Goal: Task Accomplishment & Management: Manage account settings

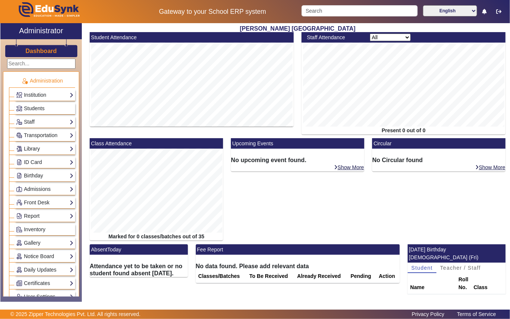
click at [37, 151] on link "Library" at bounding box center [45, 149] width 58 height 9
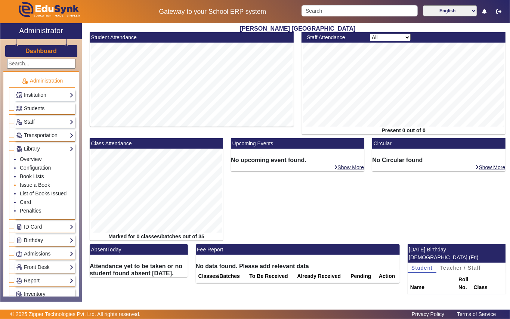
click at [45, 185] on link "Issue a Book" at bounding box center [35, 185] width 30 height 6
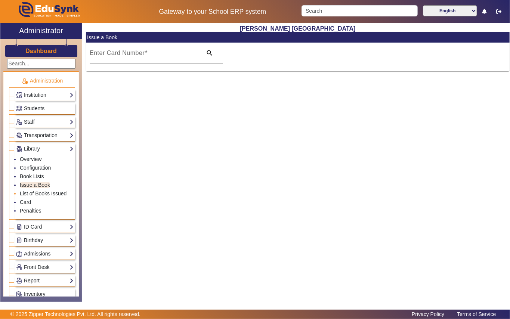
click at [51, 195] on link "List of Books Issued" at bounding box center [43, 194] width 47 height 6
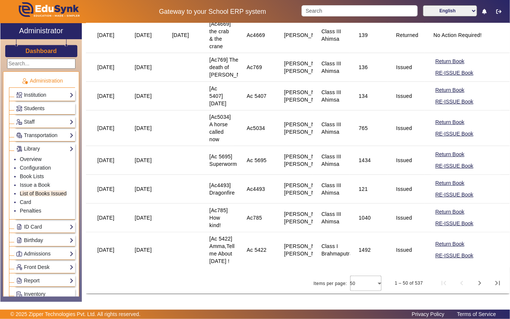
scroll to position [1756, 0]
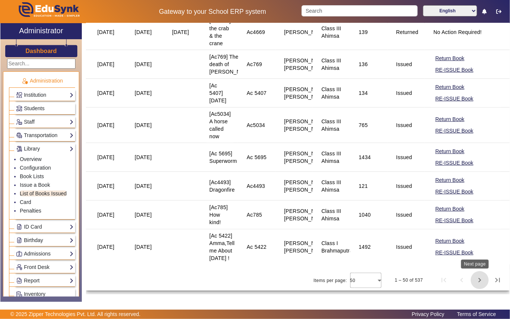
click at [476, 280] on span "Next page" at bounding box center [480, 280] width 18 height 18
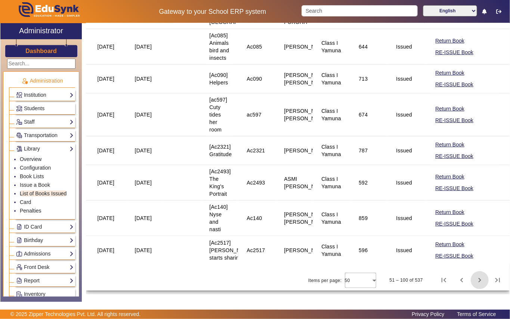
scroll to position [1957, 0]
click at [456, 281] on span "Previous page" at bounding box center [462, 280] width 18 height 18
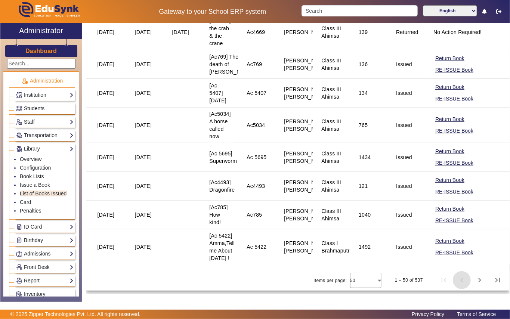
scroll to position [1756, 0]
click at [476, 281] on span "Next page" at bounding box center [480, 280] width 18 height 18
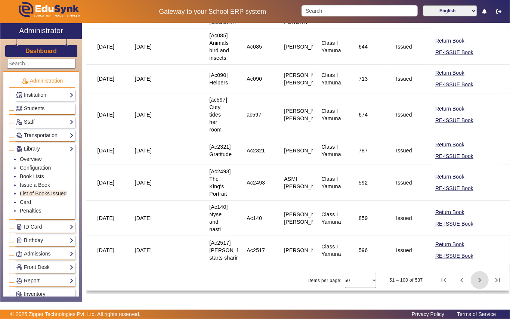
scroll to position [1957, 0]
click at [477, 281] on span "Next page" at bounding box center [480, 280] width 18 height 18
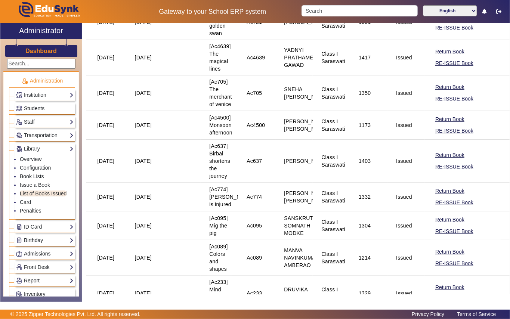
scroll to position [1702, 0]
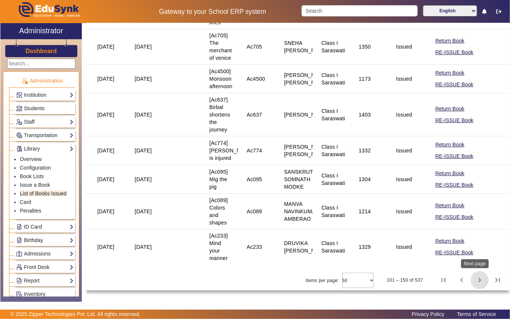
click at [473, 280] on span "Next page" at bounding box center [480, 280] width 18 height 18
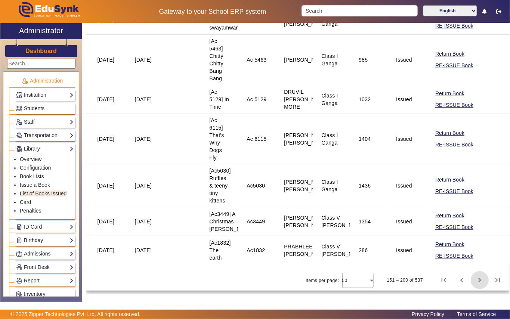
scroll to position [1681, 0]
click at [474, 280] on span "Next page" at bounding box center [480, 280] width 18 height 18
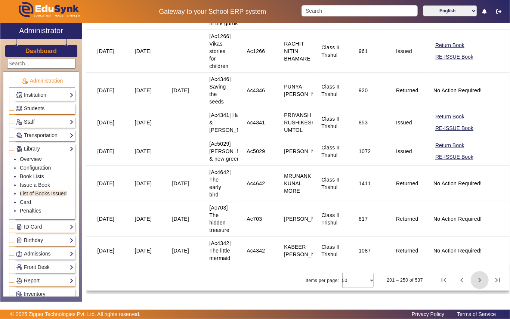
scroll to position [1781, 0]
click at [476, 283] on span "Next page" at bounding box center [480, 280] width 18 height 18
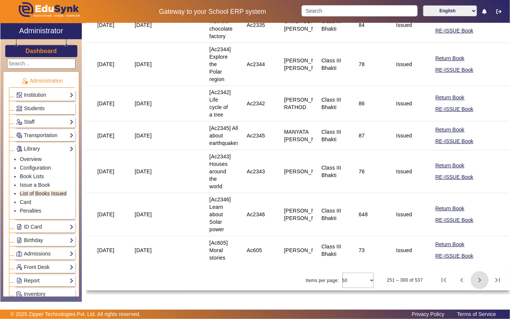
scroll to position [1585, 0]
click at [475, 281] on span "Next page" at bounding box center [480, 280] width 18 height 18
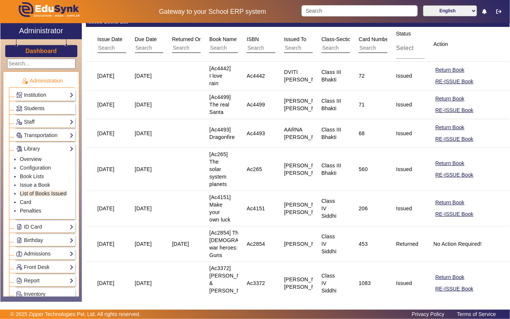
scroll to position [0, 0]
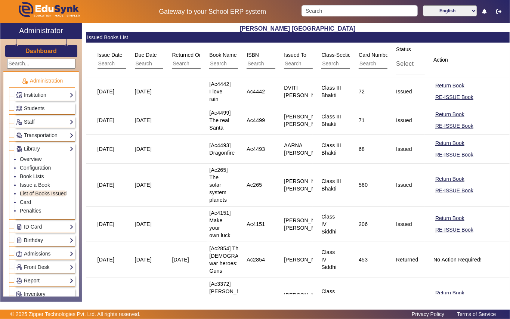
click at [338, 62] on input "text" at bounding box center [354, 64] width 67 height 10
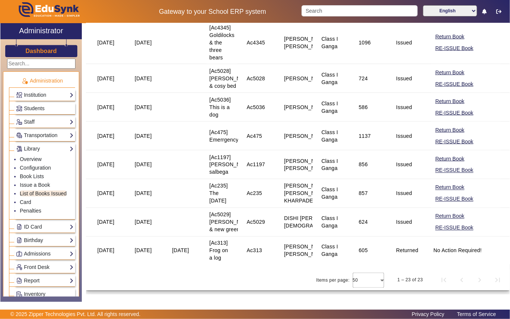
scroll to position [648, 0]
type input "I Gan"
click at [437, 183] on button "Return Book" at bounding box center [450, 187] width 31 height 9
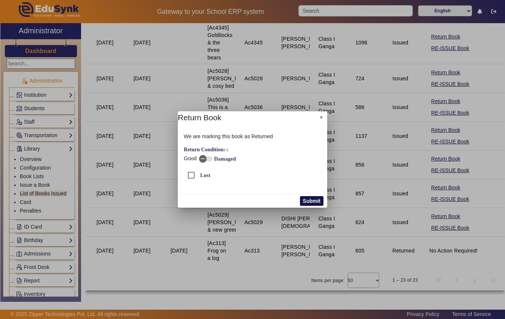
click at [307, 201] on button "Submit" at bounding box center [312, 201] width 24 height 10
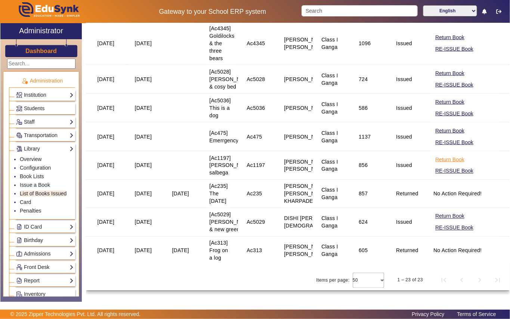
click at [440, 155] on button "Return Book" at bounding box center [450, 159] width 31 height 9
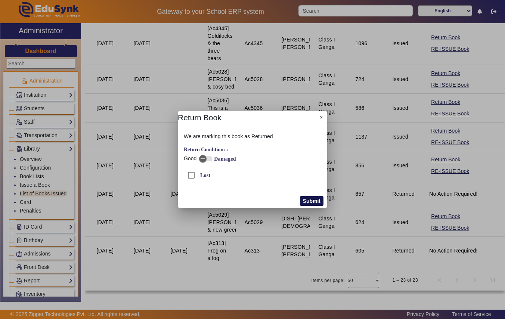
drag, startPoint x: 307, startPoint y: 199, endPoint x: 312, endPoint y: 199, distance: 4.9
click at [307, 199] on button "Submit" at bounding box center [312, 201] width 24 height 10
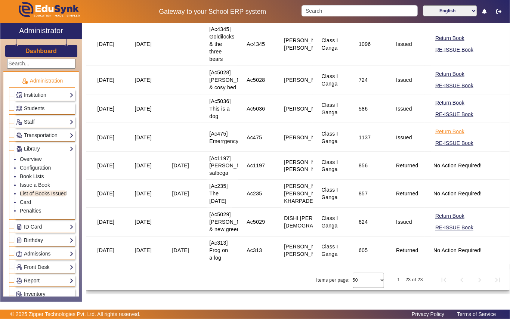
click at [437, 127] on button "Return Book" at bounding box center [450, 131] width 31 height 9
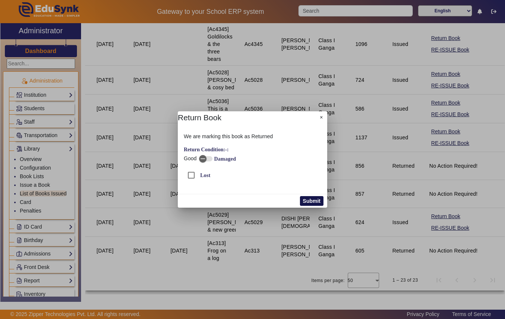
click at [316, 202] on button "Submit" at bounding box center [312, 201] width 24 height 10
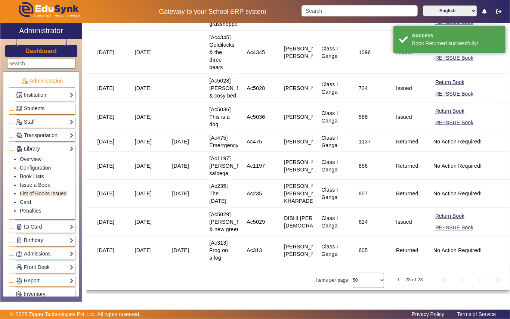
scroll to position [598, 0]
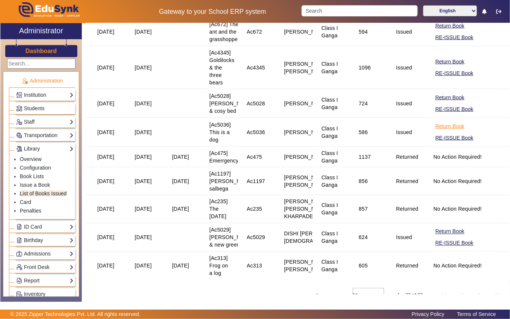
click at [440, 131] on button "Return Book" at bounding box center [450, 126] width 31 height 9
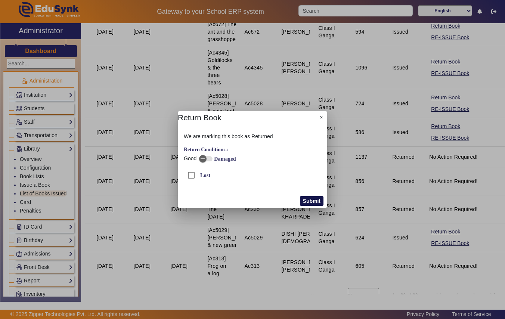
click at [313, 201] on button "Submit" at bounding box center [312, 201] width 24 height 10
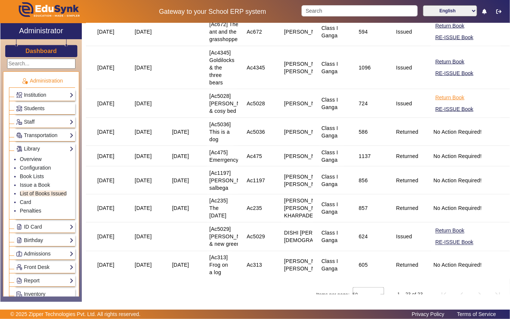
click at [449, 102] on button "Return Book" at bounding box center [450, 97] width 31 height 9
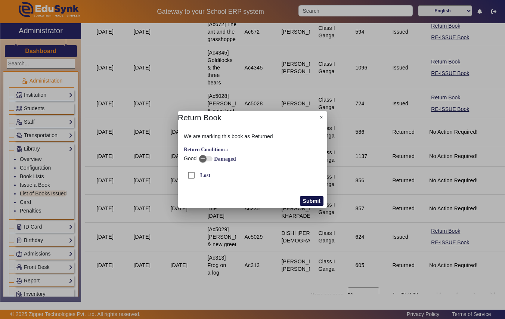
click at [307, 201] on button "Submit" at bounding box center [312, 201] width 24 height 10
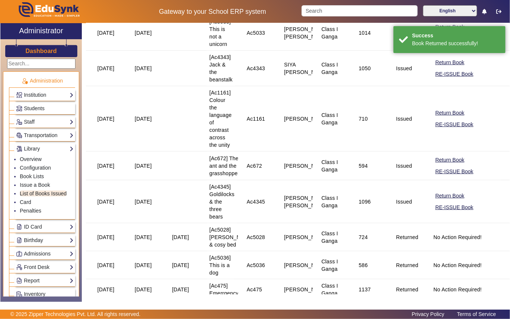
scroll to position [449, 0]
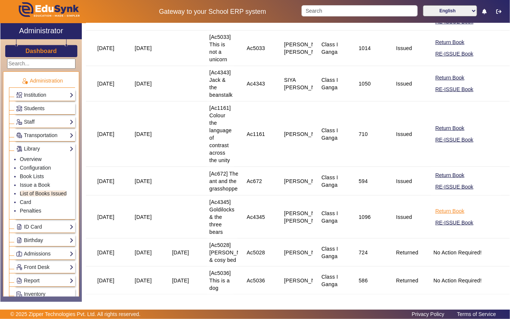
click at [439, 214] on button "Return Book" at bounding box center [450, 211] width 31 height 9
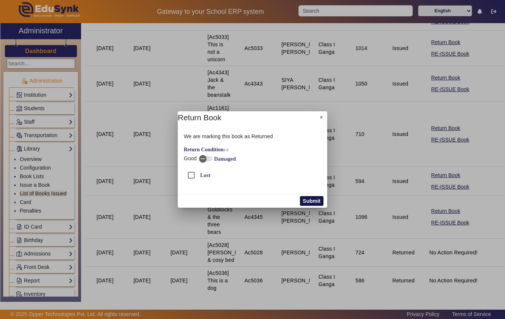
click at [316, 201] on button "Submit" at bounding box center [312, 201] width 24 height 10
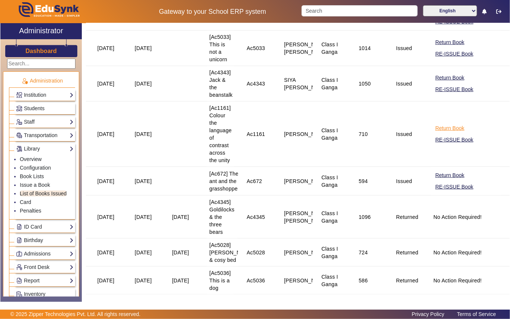
click at [437, 132] on button "Return Book" at bounding box center [450, 128] width 31 height 9
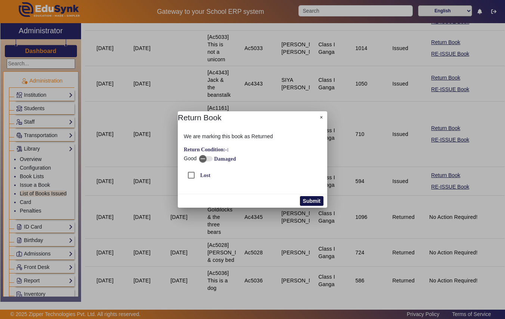
click at [308, 202] on button "Submit" at bounding box center [312, 201] width 24 height 10
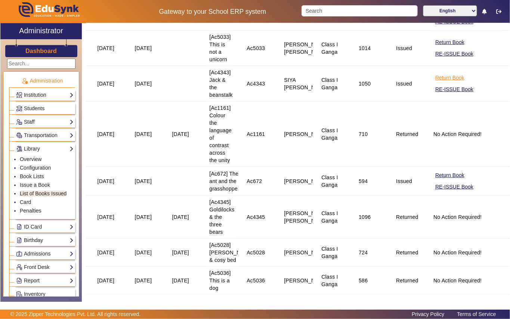
click at [437, 82] on button "Return Book" at bounding box center [450, 77] width 31 height 9
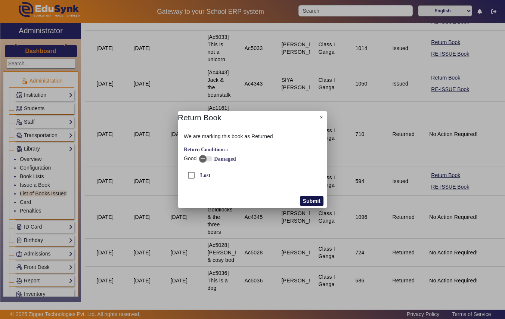
click at [310, 202] on button "Submit" at bounding box center [312, 201] width 24 height 10
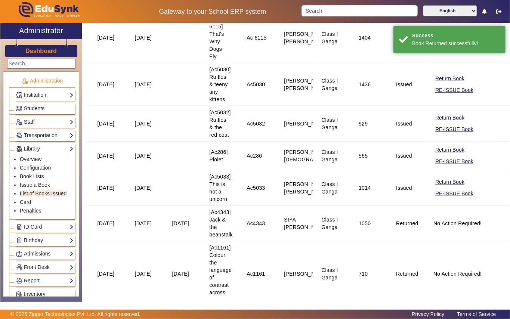
scroll to position [299, 0]
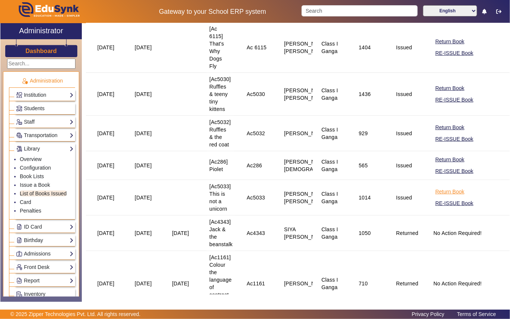
click at [440, 196] on button "Return Book" at bounding box center [450, 191] width 31 height 9
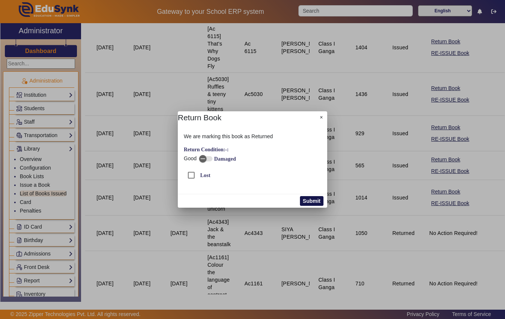
click at [310, 203] on button "Submit" at bounding box center [312, 201] width 24 height 10
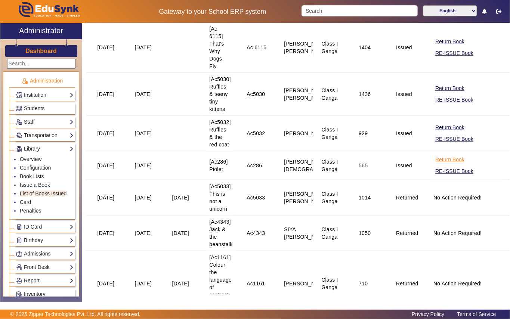
click at [440, 162] on button "Return Book" at bounding box center [450, 159] width 31 height 9
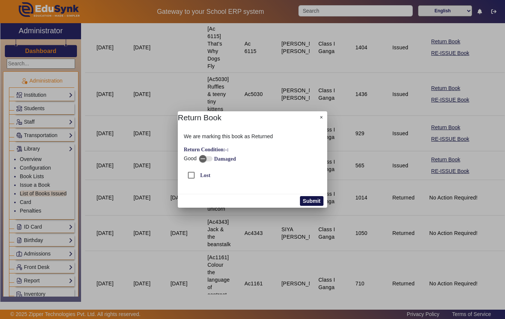
click at [317, 200] on button "Submit" at bounding box center [312, 201] width 24 height 10
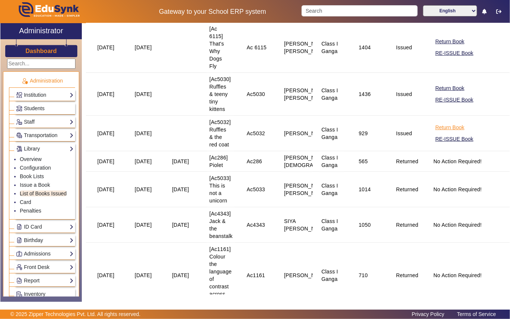
click at [437, 132] on button "Return Book" at bounding box center [450, 127] width 31 height 9
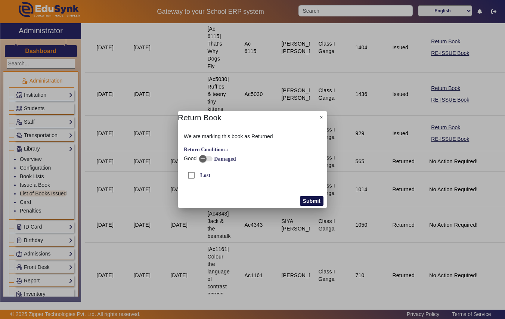
click at [312, 200] on button "Submit" at bounding box center [312, 201] width 24 height 10
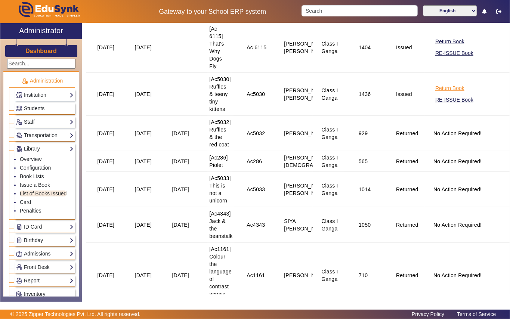
click at [435, 92] on button "Return Book" at bounding box center [450, 88] width 31 height 9
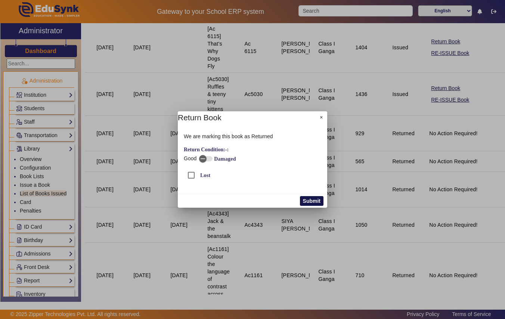
click at [311, 199] on button "Submit" at bounding box center [312, 201] width 24 height 10
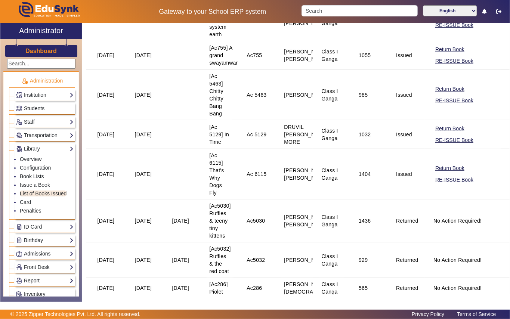
scroll to position [150, 0]
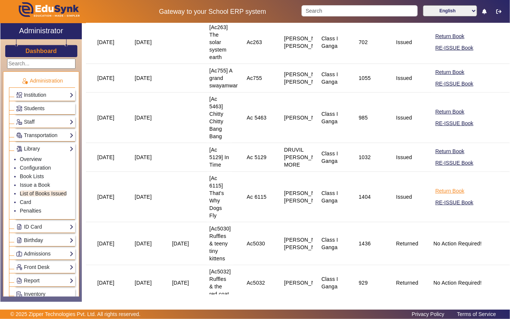
click at [440, 195] on button "Return Book" at bounding box center [450, 191] width 31 height 9
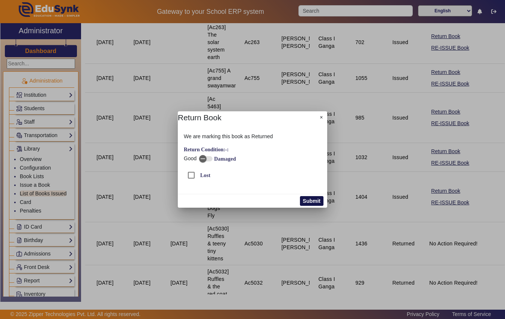
click at [316, 200] on button "Submit" at bounding box center [312, 201] width 24 height 10
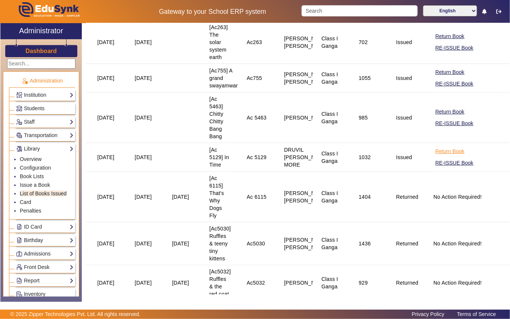
click at [449, 153] on button "Return Book" at bounding box center [450, 151] width 31 height 9
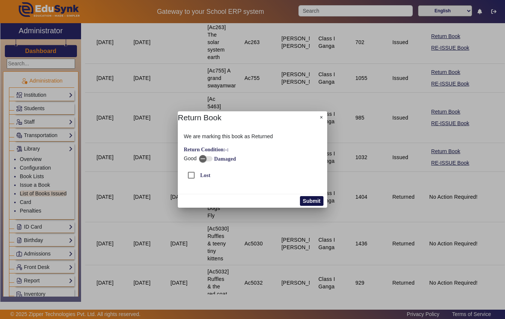
click at [308, 198] on button "Submit" at bounding box center [312, 201] width 24 height 10
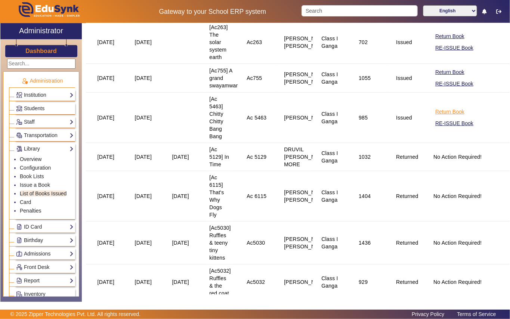
click at [437, 111] on button "Return Book" at bounding box center [450, 111] width 31 height 9
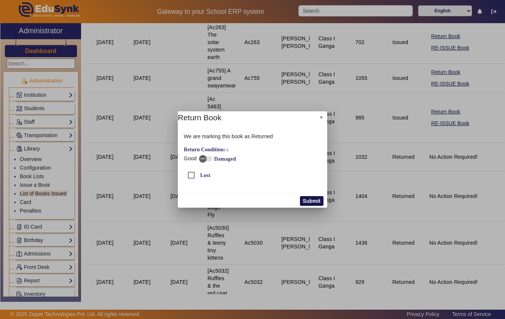
click at [310, 199] on button "Submit" at bounding box center [312, 201] width 24 height 10
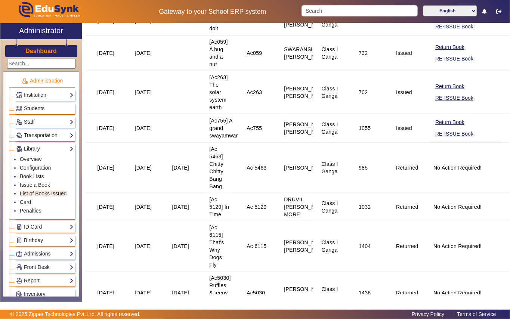
scroll to position [50, 0]
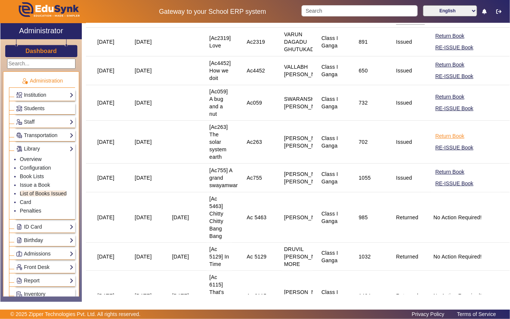
click at [438, 138] on button "Return Book" at bounding box center [450, 136] width 31 height 9
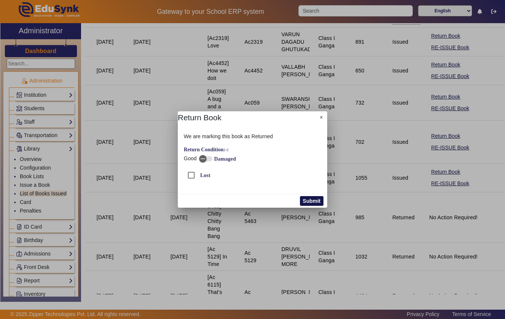
click at [310, 199] on button "Submit" at bounding box center [312, 201] width 24 height 10
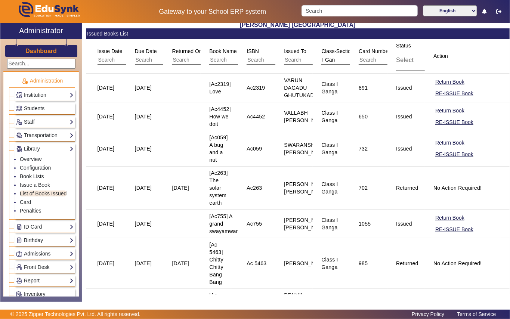
scroll to position [0, 0]
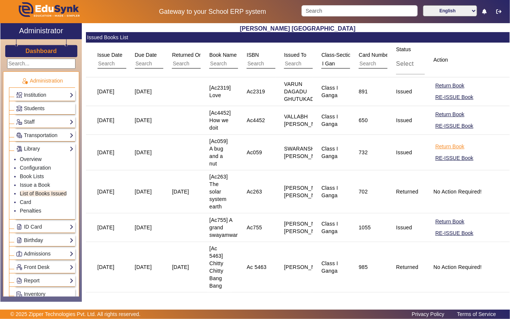
click at [440, 147] on button "Return Book" at bounding box center [450, 146] width 31 height 9
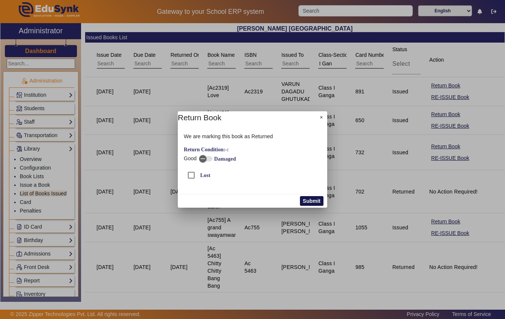
click at [307, 202] on button "Submit" at bounding box center [312, 201] width 24 height 10
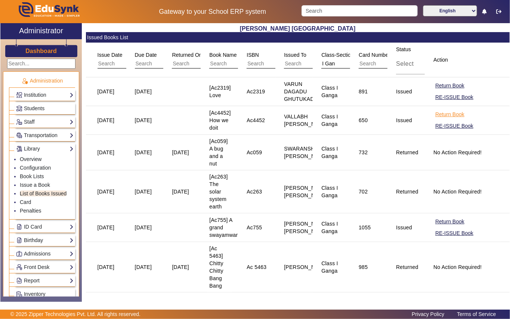
click at [435, 116] on button "Return Book" at bounding box center [450, 114] width 31 height 9
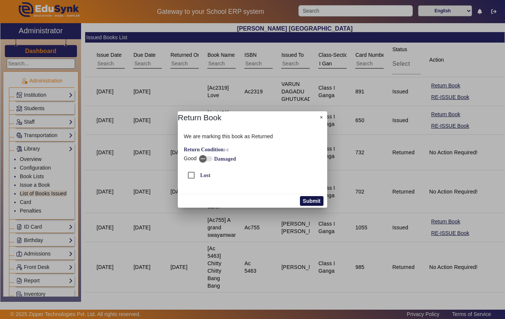
click at [316, 200] on button "Submit" at bounding box center [312, 201] width 24 height 10
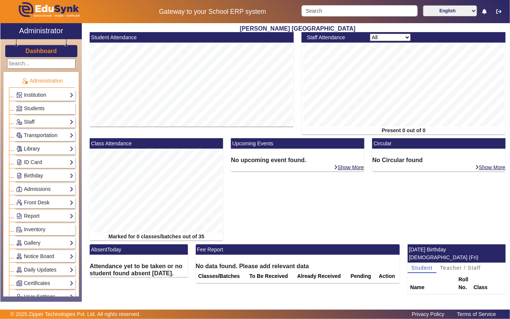
click at [33, 148] on link "Library" at bounding box center [45, 149] width 58 height 9
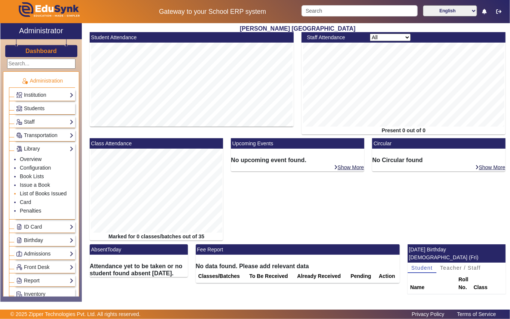
click at [37, 195] on link "List of Books Issued" at bounding box center [43, 194] width 47 height 6
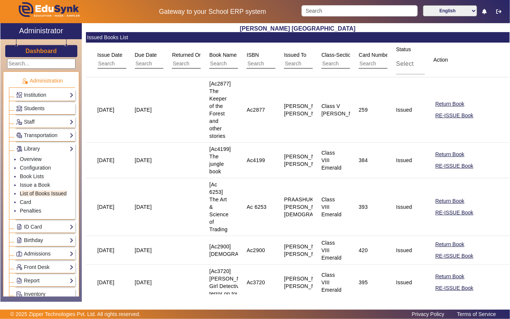
click at [341, 62] on input "text" at bounding box center [354, 64] width 67 height 10
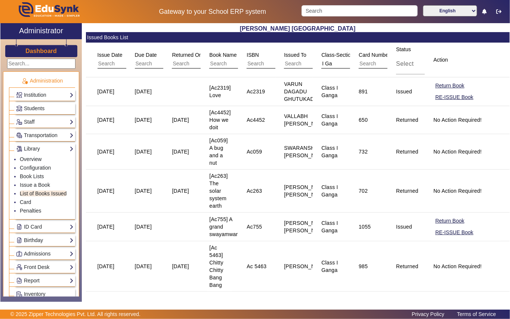
type input "I Gan"
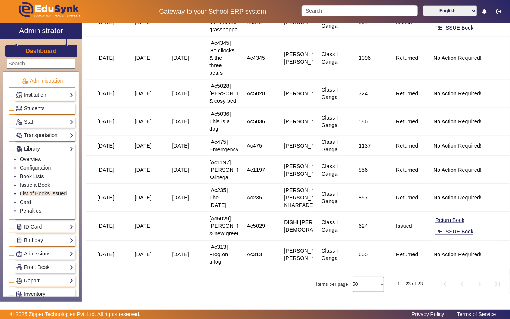
scroll to position [650, 0]
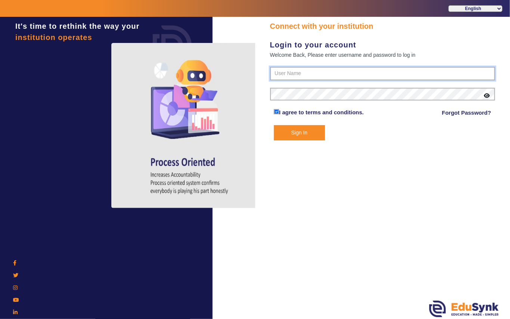
type input "7685859009"
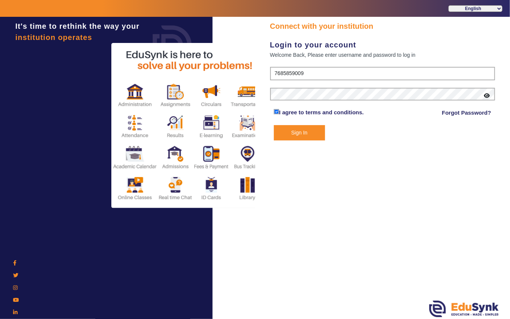
click at [297, 132] on button "Sign In" at bounding box center [299, 132] width 51 height 15
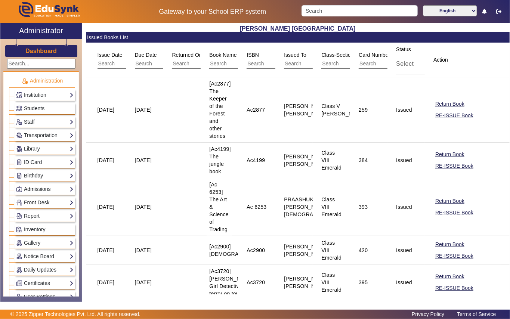
click at [342, 64] on input "text" at bounding box center [354, 64] width 67 height 10
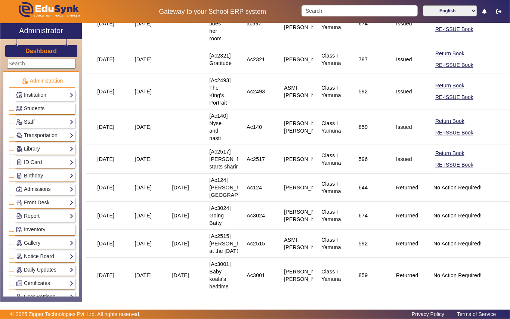
scroll to position [1096, 0]
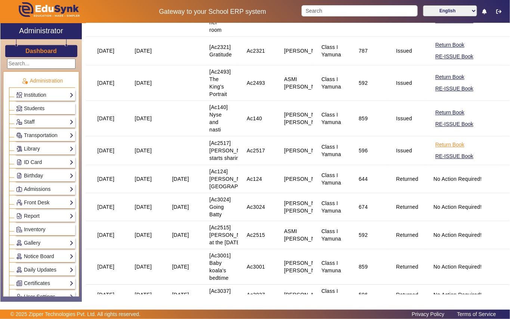
type input "I Yam"
click at [444, 150] on button "Return Book" at bounding box center [450, 144] width 31 height 9
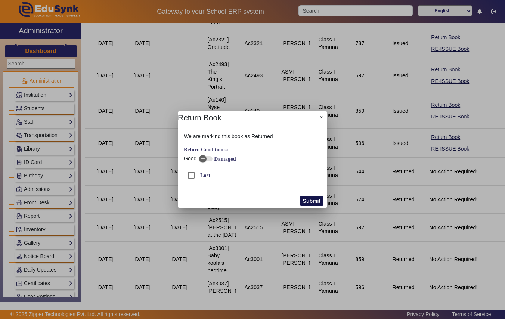
click at [312, 200] on button "Submit" at bounding box center [312, 201] width 24 height 10
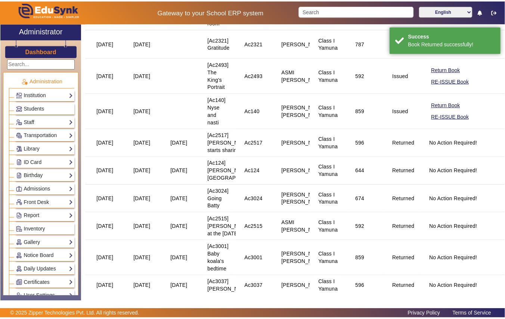
scroll to position [1096, 0]
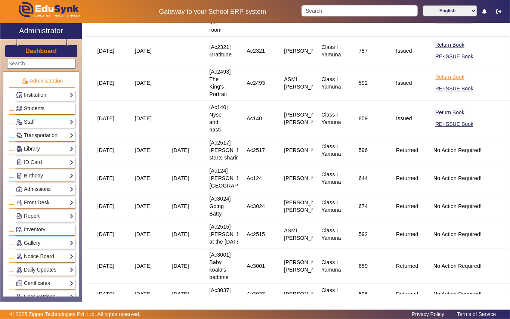
click at [443, 82] on button "Return Book" at bounding box center [450, 77] width 31 height 9
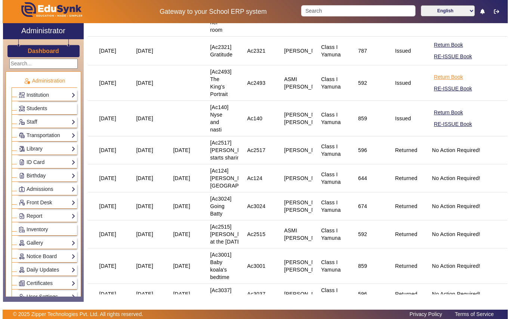
scroll to position [1104, 0]
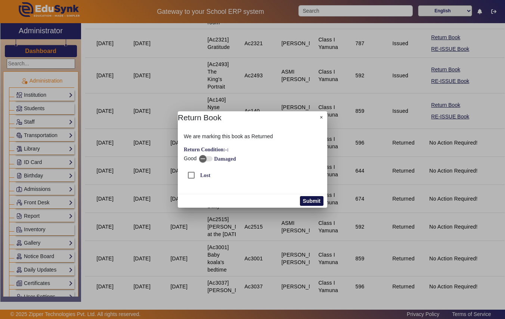
click at [313, 200] on button "Submit" at bounding box center [312, 201] width 24 height 10
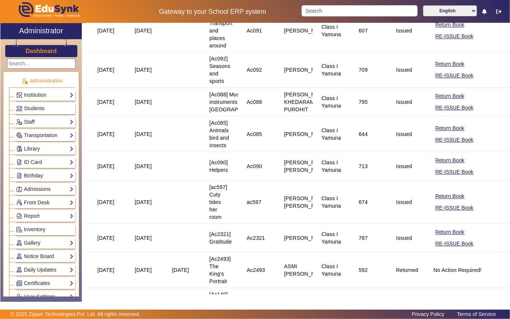
scroll to position [897, 0]
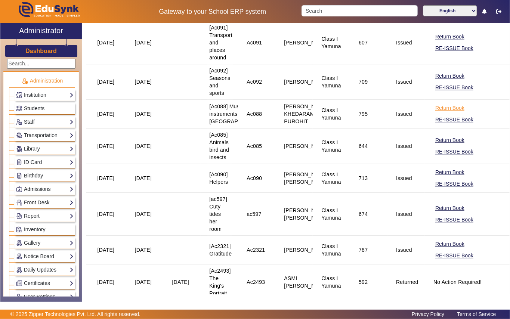
click at [436, 113] on button "Return Book" at bounding box center [450, 108] width 31 height 9
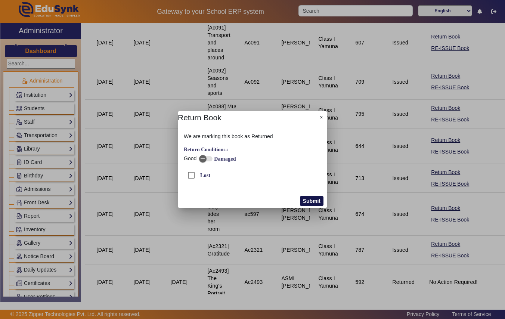
click at [310, 202] on button "Submit" at bounding box center [312, 201] width 24 height 10
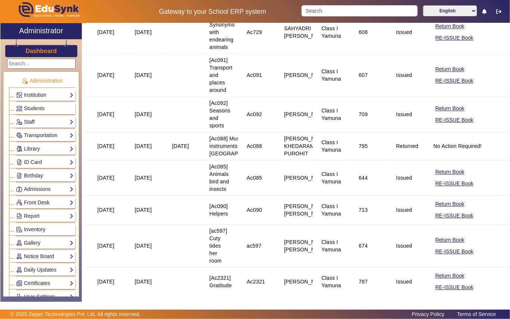
scroll to position [847, 0]
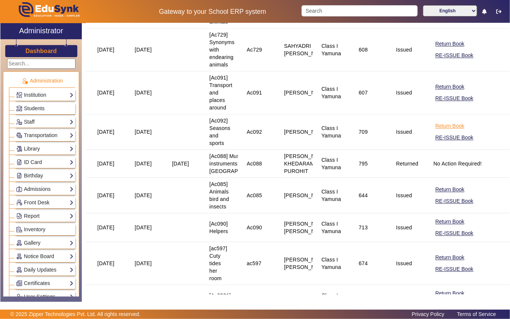
click at [443, 126] on button "Return Book" at bounding box center [450, 125] width 31 height 9
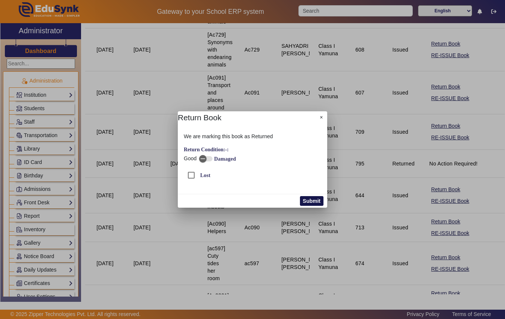
click at [318, 201] on button "Submit" at bounding box center [312, 201] width 24 height 10
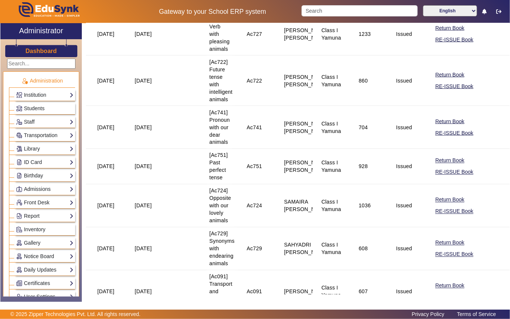
scroll to position [598, 0]
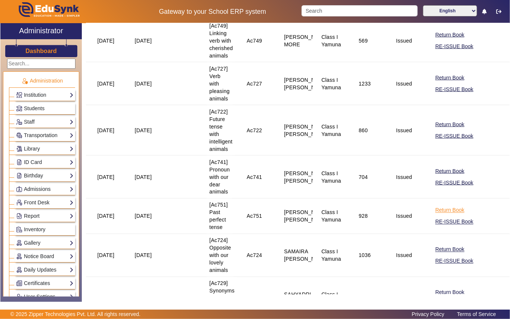
click at [436, 212] on button "Return Book" at bounding box center [450, 210] width 31 height 9
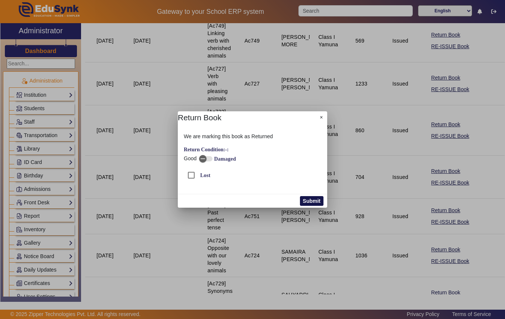
click at [314, 203] on button "Submit" at bounding box center [312, 201] width 24 height 10
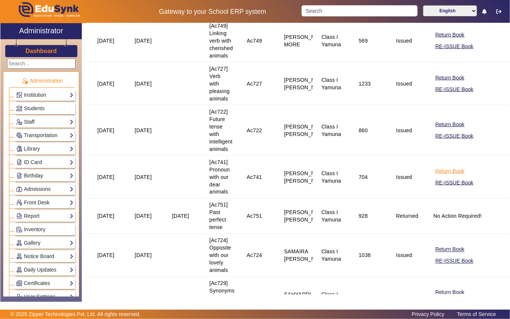
click at [448, 171] on button "Return Book" at bounding box center [450, 171] width 31 height 9
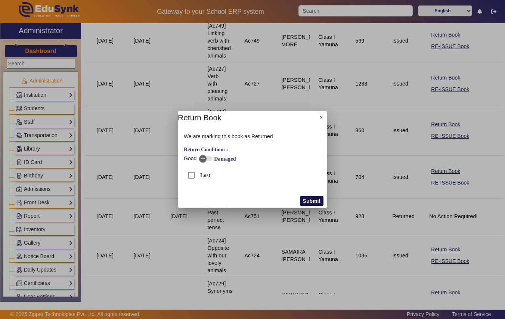
click at [307, 202] on button "Submit" at bounding box center [312, 201] width 24 height 10
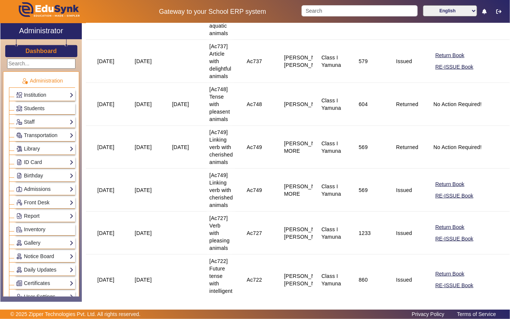
scroll to position [498, 0]
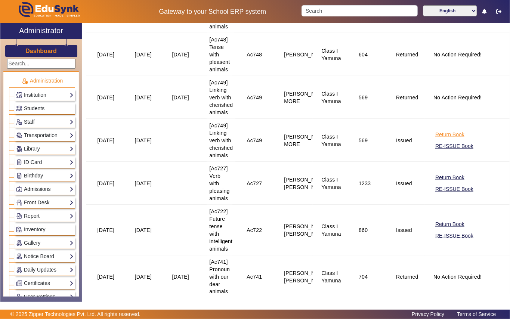
click at [437, 135] on button "Return Book" at bounding box center [450, 134] width 31 height 9
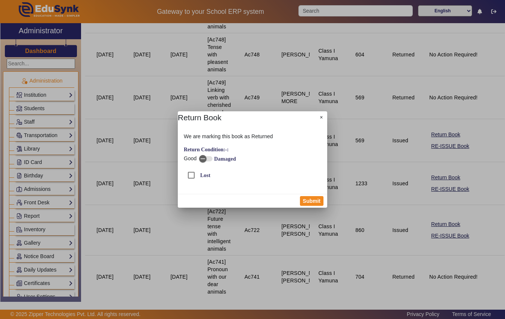
click at [177, 219] on div at bounding box center [252, 159] width 505 height 319
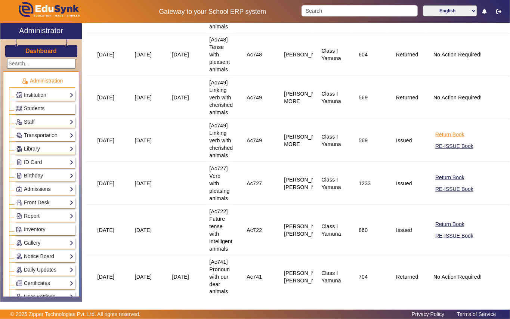
click at [438, 136] on button "Return Book" at bounding box center [450, 134] width 31 height 9
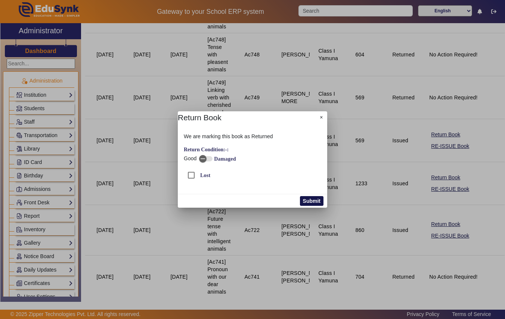
click at [311, 200] on button "Submit" at bounding box center [312, 201] width 24 height 10
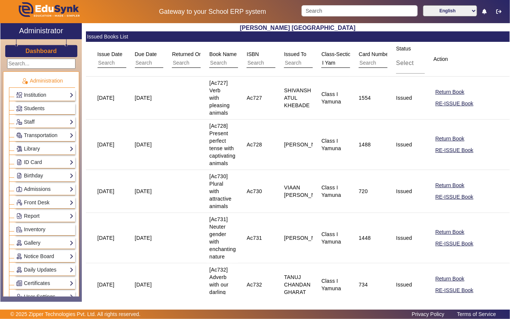
scroll to position [0, 0]
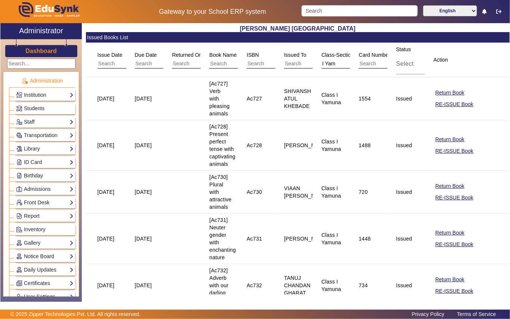
click at [233, 63] on input "text" at bounding box center [242, 64] width 67 height 10
click at [41, 150] on link "Library" at bounding box center [45, 149] width 58 height 9
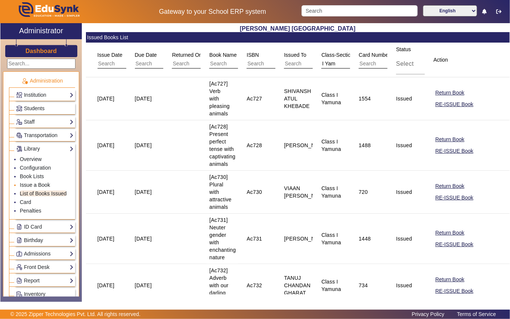
click at [42, 185] on link "Issue a Book" at bounding box center [35, 185] width 30 height 6
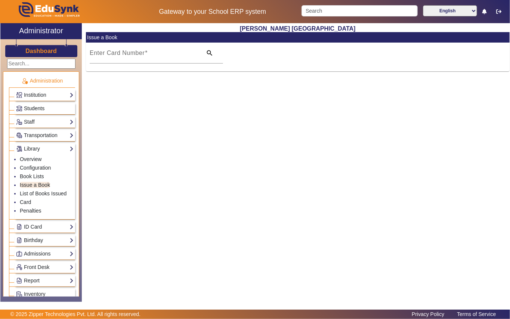
click at [40, 104] on link "Students" at bounding box center [45, 108] width 58 height 9
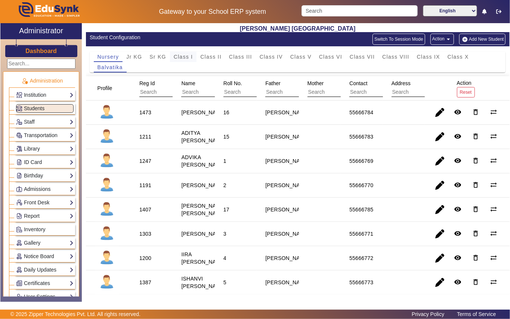
click at [187, 59] on span "Class I" at bounding box center [183, 56] width 19 height 5
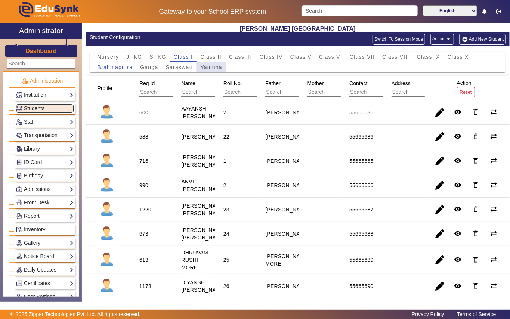
click at [216, 67] on span "Yamuna" at bounding box center [211, 67] width 22 height 5
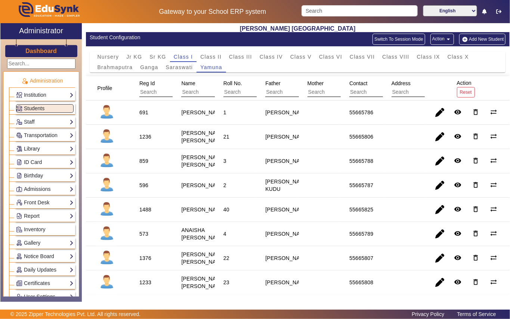
click at [37, 150] on link "Library" at bounding box center [45, 149] width 58 height 9
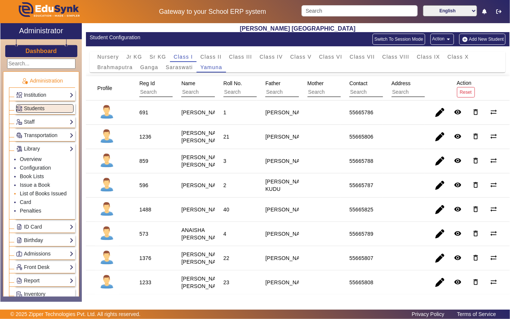
click at [39, 195] on link "List of Books Issued" at bounding box center [43, 194] width 47 height 6
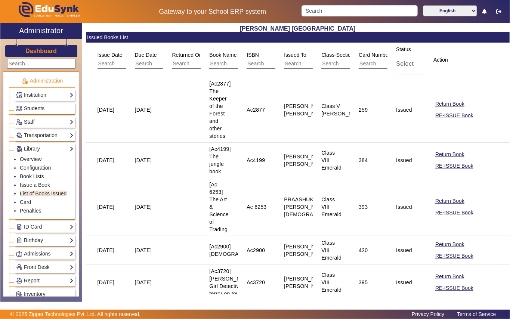
click at [339, 63] on input "text" at bounding box center [354, 64] width 67 height 10
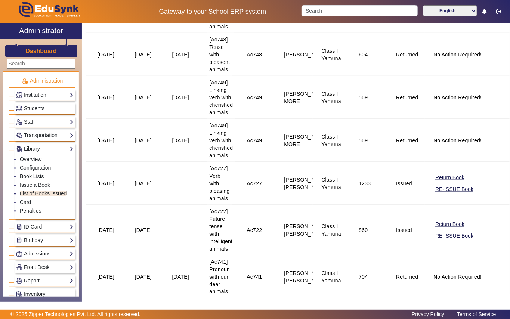
scroll to position [548, 0]
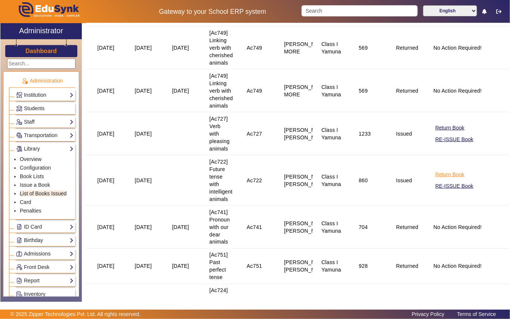
click at [439, 177] on button "Return Book" at bounding box center [450, 174] width 31 height 9
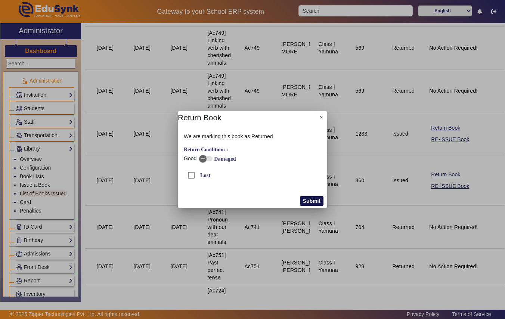
click at [308, 201] on button "Submit" at bounding box center [312, 201] width 24 height 10
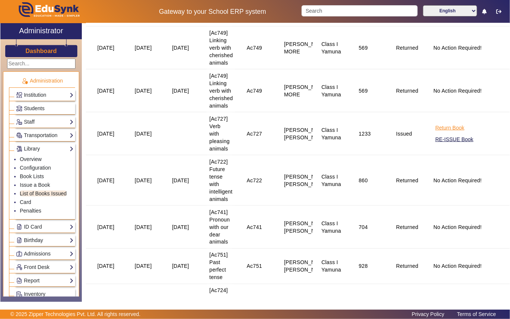
click at [443, 130] on button "Return Book" at bounding box center [450, 127] width 31 height 9
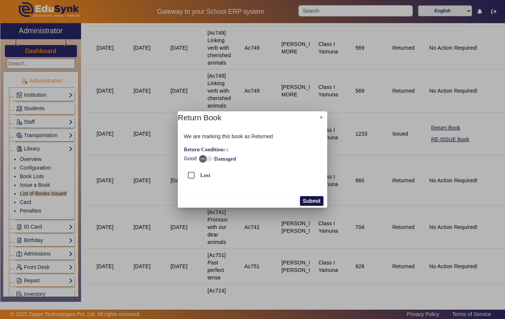
click at [307, 201] on button "Submit" at bounding box center [312, 201] width 24 height 10
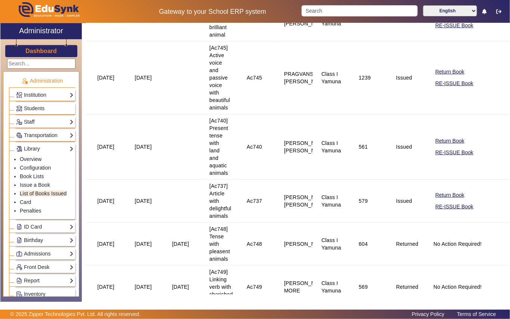
scroll to position [259, 0]
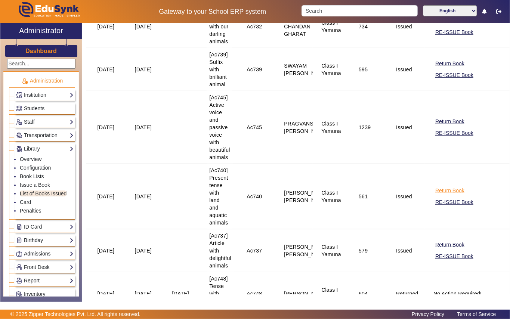
click at [438, 190] on button "Return Book" at bounding box center [450, 190] width 31 height 9
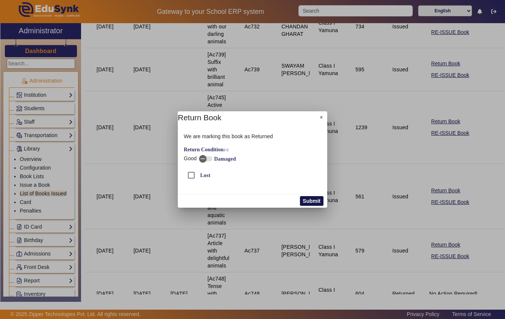
click at [313, 201] on button "Submit" at bounding box center [312, 201] width 24 height 10
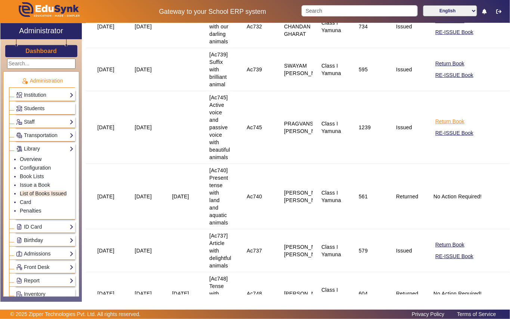
click at [440, 123] on button "Return Book" at bounding box center [450, 121] width 31 height 9
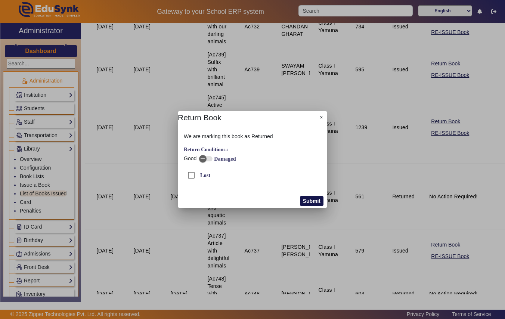
click at [314, 199] on button "Submit" at bounding box center [312, 201] width 24 height 10
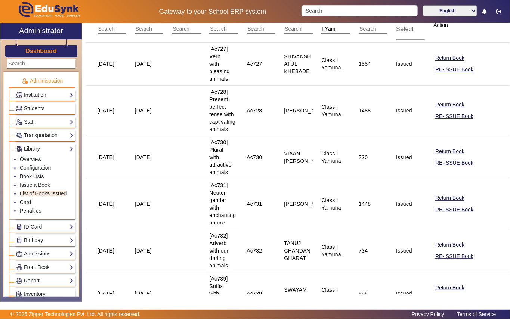
scroll to position [50, 0]
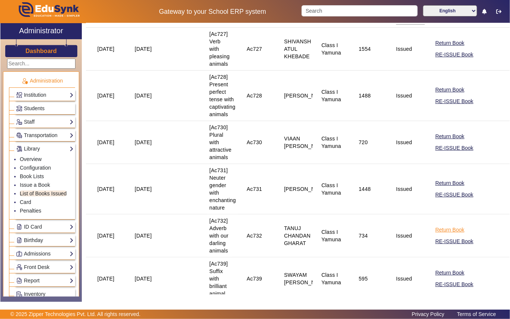
click at [447, 229] on button "Return Book" at bounding box center [450, 229] width 31 height 9
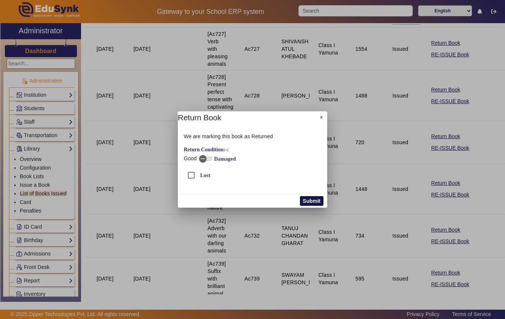
click at [303, 199] on button "Submit" at bounding box center [312, 201] width 24 height 10
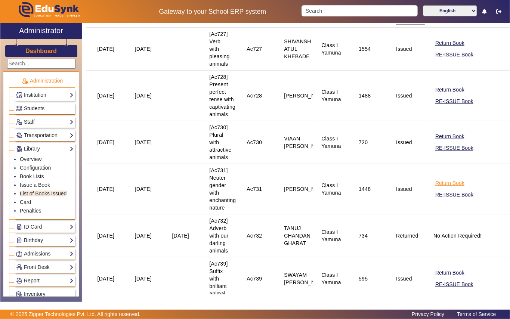
click at [439, 185] on button "Return Book" at bounding box center [450, 183] width 31 height 9
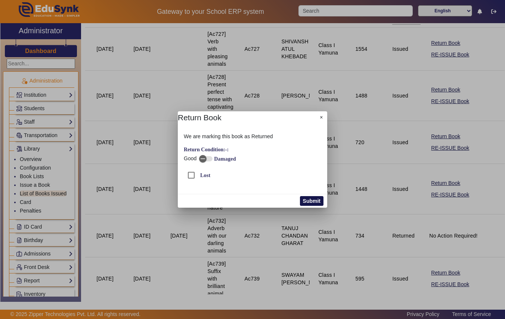
click at [314, 201] on button "Submit" at bounding box center [312, 201] width 24 height 10
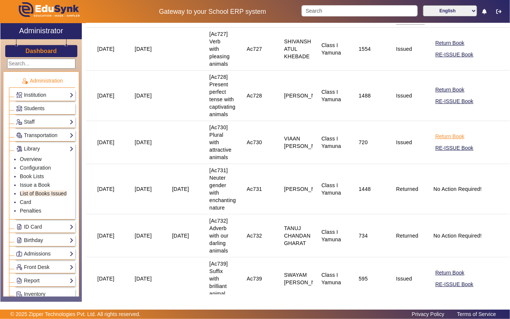
click at [446, 138] on button "Return Book" at bounding box center [450, 136] width 31 height 9
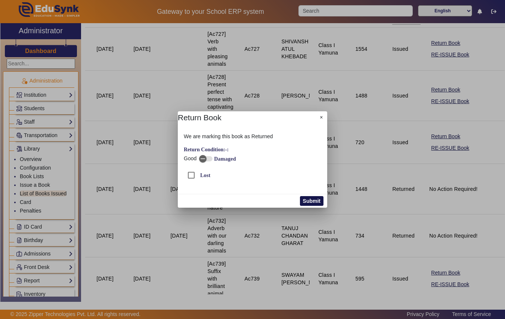
click at [319, 200] on button "Submit" at bounding box center [312, 201] width 24 height 10
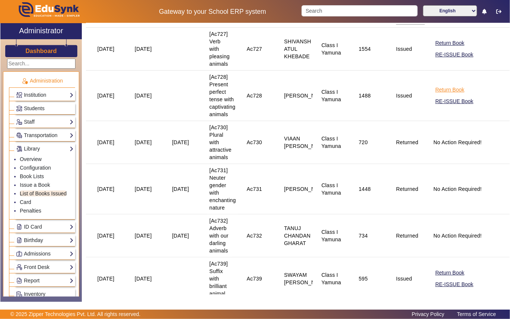
click at [444, 93] on button "Return Book" at bounding box center [450, 89] width 31 height 9
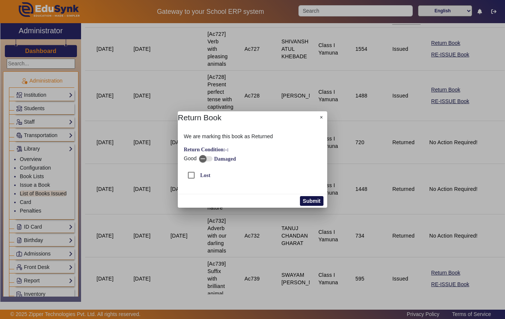
click at [312, 203] on button "Submit" at bounding box center [312, 201] width 24 height 10
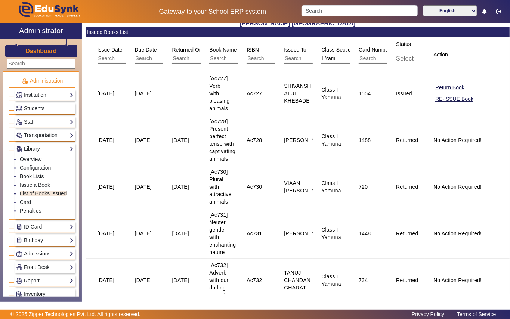
scroll to position [0, 0]
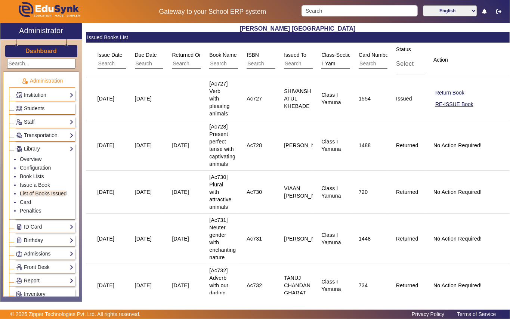
click at [340, 64] on input "I Yam" at bounding box center [354, 64] width 67 height 10
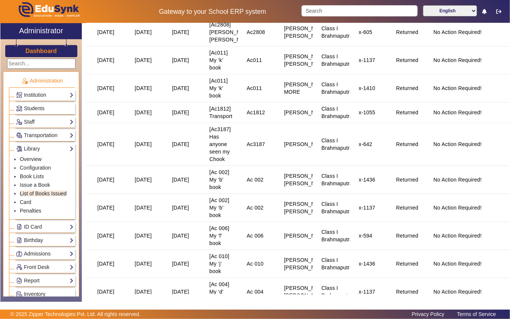
scroll to position [790, 0]
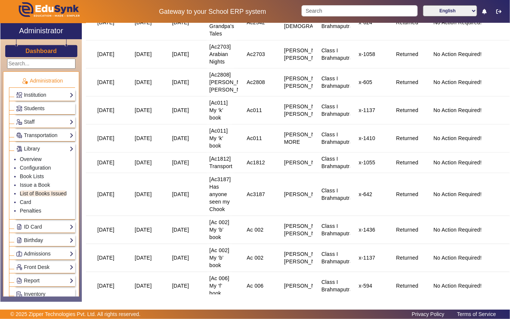
type input "I Br"
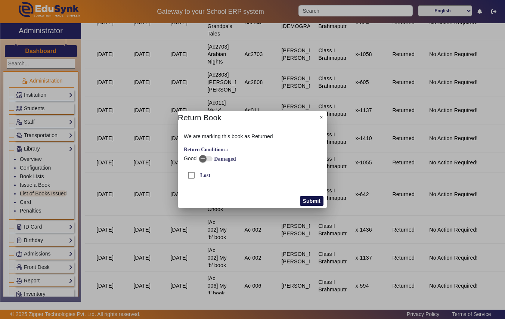
click at [316, 199] on button "Submit" at bounding box center [312, 201] width 24 height 10
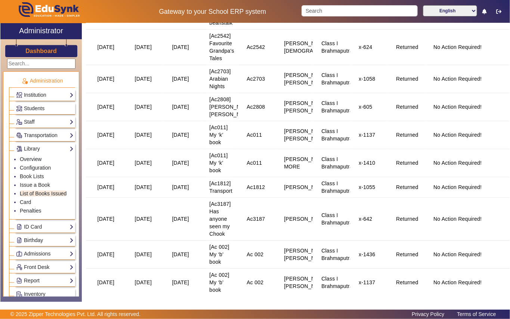
scroll to position [741, 0]
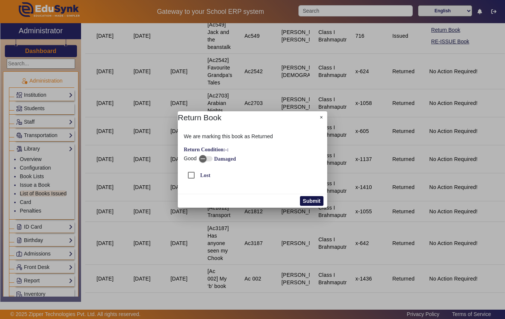
click at [309, 201] on button "Submit" at bounding box center [312, 201] width 24 height 10
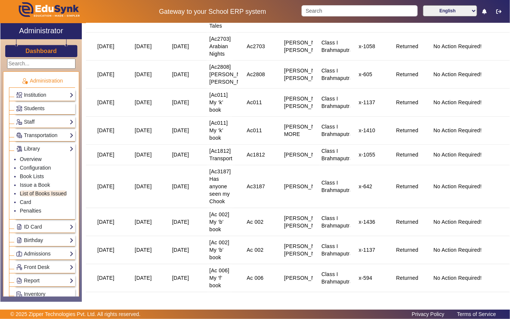
scroll to position [847, 0]
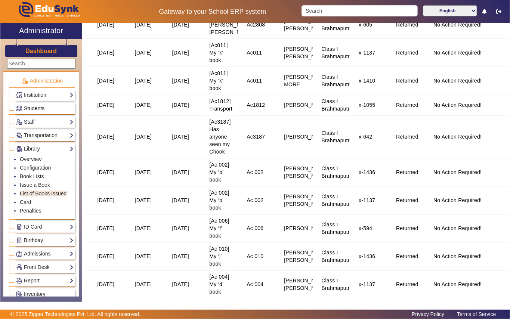
click at [41, 109] on span "Students" at bounding box center [34, 108] width 21 height 6
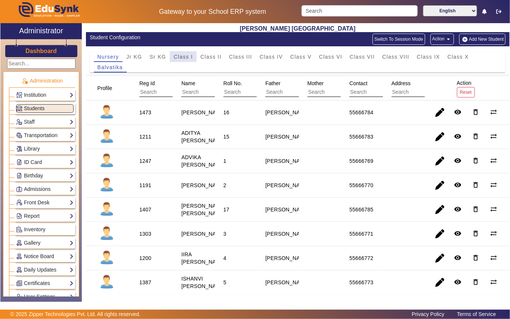
click at [185, 58] on span "Class I" at bounding box center [183, 56] width 19 height 5
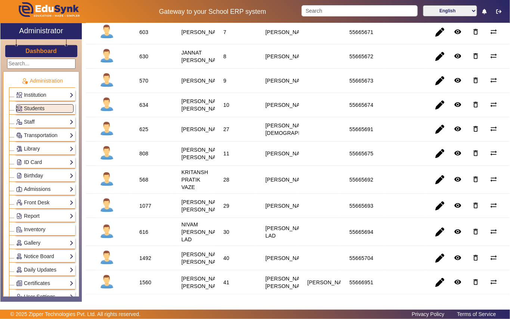
scroll to position [399, 0]
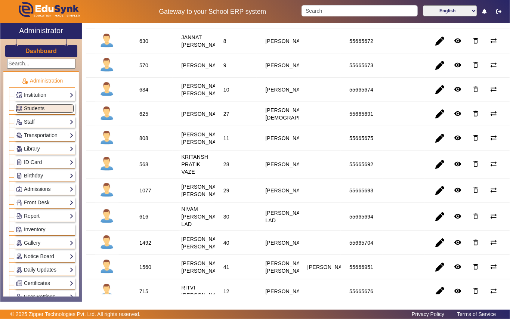
click at [144, 142] on div "808" at bounding box center [143, 138] width 9 height 7
copy div "808"
click at [28, 150] on link "Library" at bounding box center [45, 149] width 58 height 9
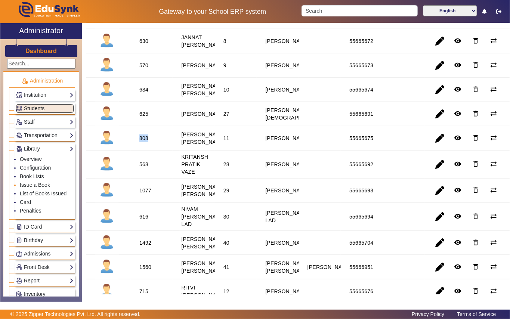
click at [34, 184] on link "Issue a Book" at bounding box center [35, 185] width 30 height 6
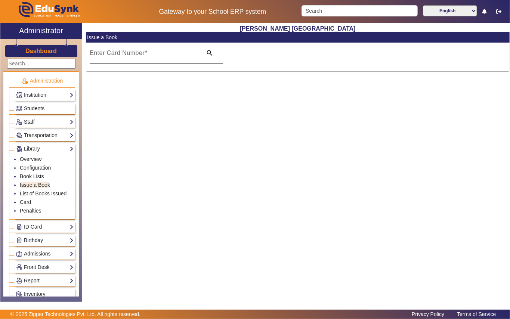
click at [136, 56] on mat-label "Enter Card Number" at bounding box center [117, 53] width 55 height 6
click at [136, 56] on input "Enter Card Number" at bounding box center [144, 56] width 108 height 9
paste input "808"
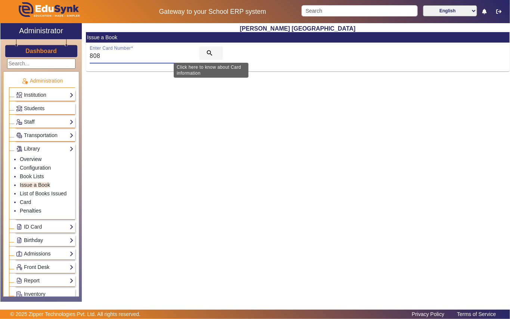
type input "808"
click at [207, 52] on mat-icon "search" at bounding box center [209, 52] width 7 height 7
click at [209, 54] on mat-icon "search" at bounding box center [209, 52] width 7 height 7
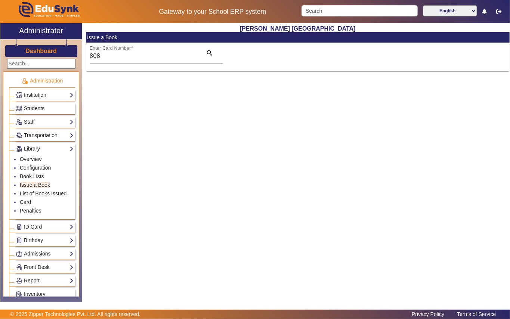
click at [44, 110] on span "Students" at bounding box center [34, 108] width 21 height 6
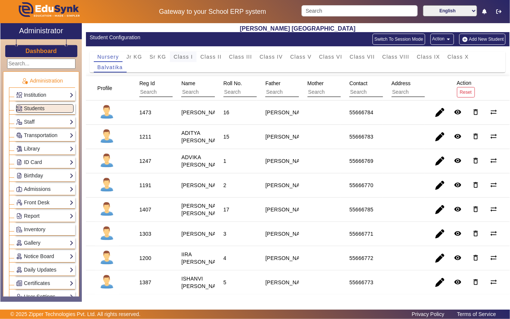
click at [183, 57] on span "Class I" at bounding box center [183, 56] width 19 height 5
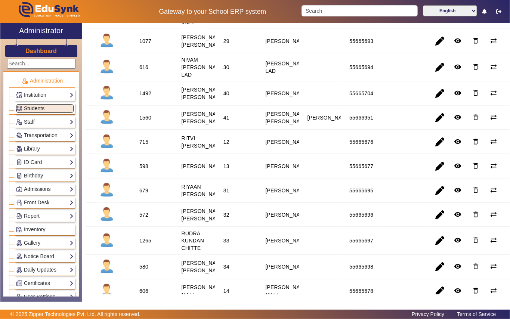
scroll to position [598, 0]
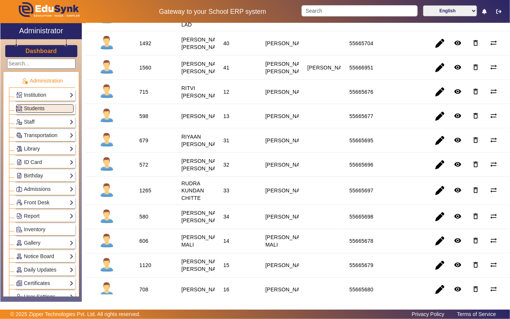
click at [145, 120] on div "598" at bounding box center [143, 116] width 9 height 7
copy div "598"
click at [42, 150] on link "Library" at bounding box center [45, 149] width 58 height 9
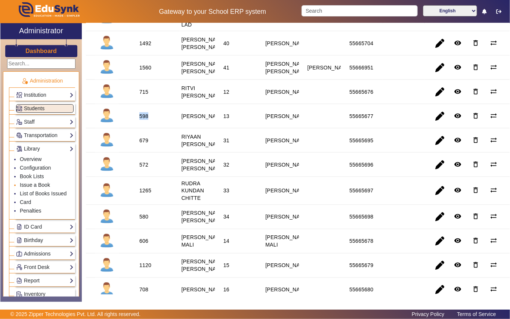
click at [40, 186] on link "Issue a Book" at bounding box center [35, 185] width 30 height 6
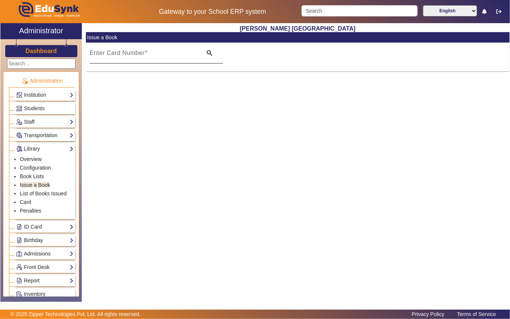
click at [173, 56] on input "Enter Card Number" at bounding box center [144, 56] width 108 height 9
paste input "598"
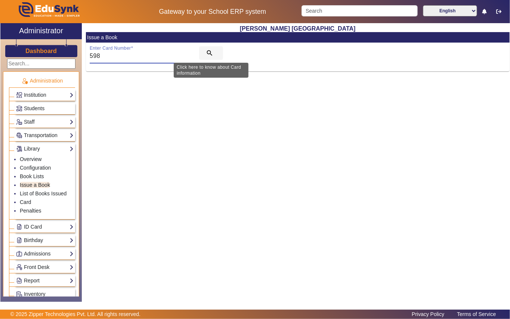
type input "598"
click at [207, 52] on mat-icon "search" at bounding box center [209, 52] width 7 height 7
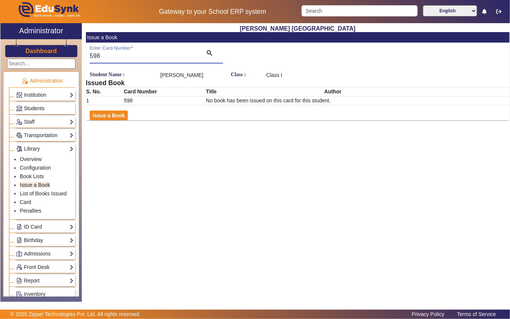
click at [42, 108] on span "Students" at bounding box center [34, 108] width 21 height 6
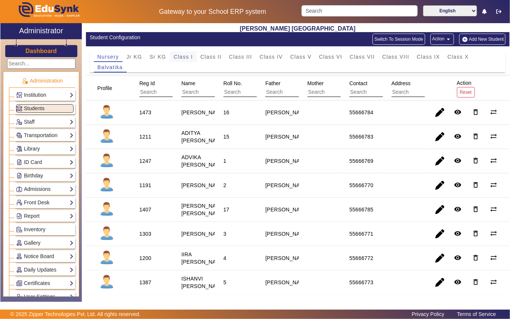
click at [182, 59] on span "Class I" at bounding box center [183, 56] width 19 height 5
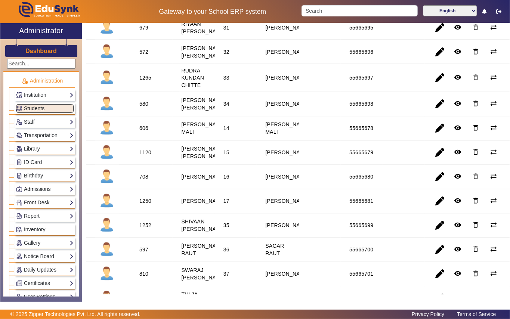
scroll to position [748, 0]
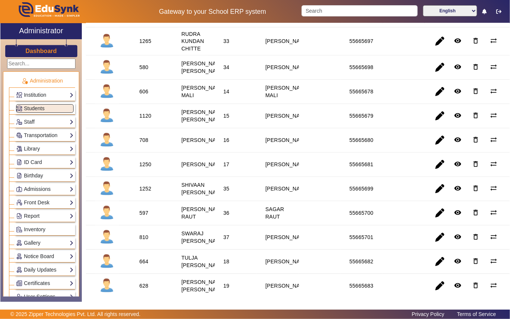
click at [146, 96] on div "606" at bounding box center [143, 91] width 9 height 7
copy div "606"
click at [38, 148] on link "Library" at bounding box center [45, 149] width 58 height 9
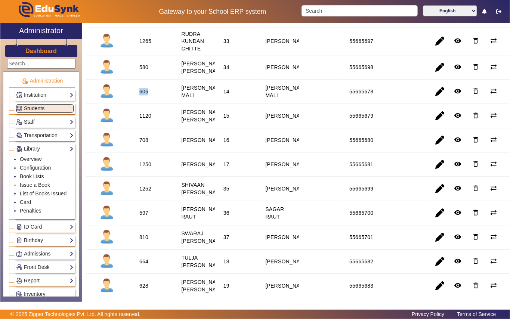
click at [28, 185] on link "Issue a Book" at bounding box center [35, 185] width 30 height 6
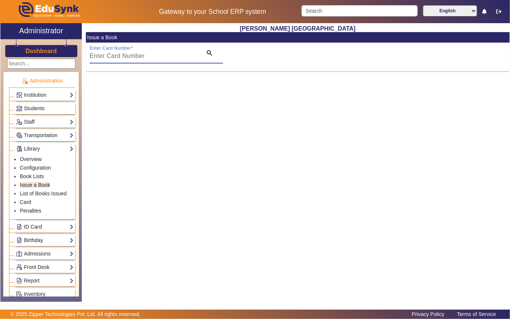
click at [157, 52] on input "Enter Card Number" at bounding box center [144, 56] width 108 height 9
paste input "606"
type input "606"
click at [209, 53] on mat-icon "search" at bounding box center [209, 52] width 7 height 7
